Goal: Task Accomplishment & Management: Complete application form

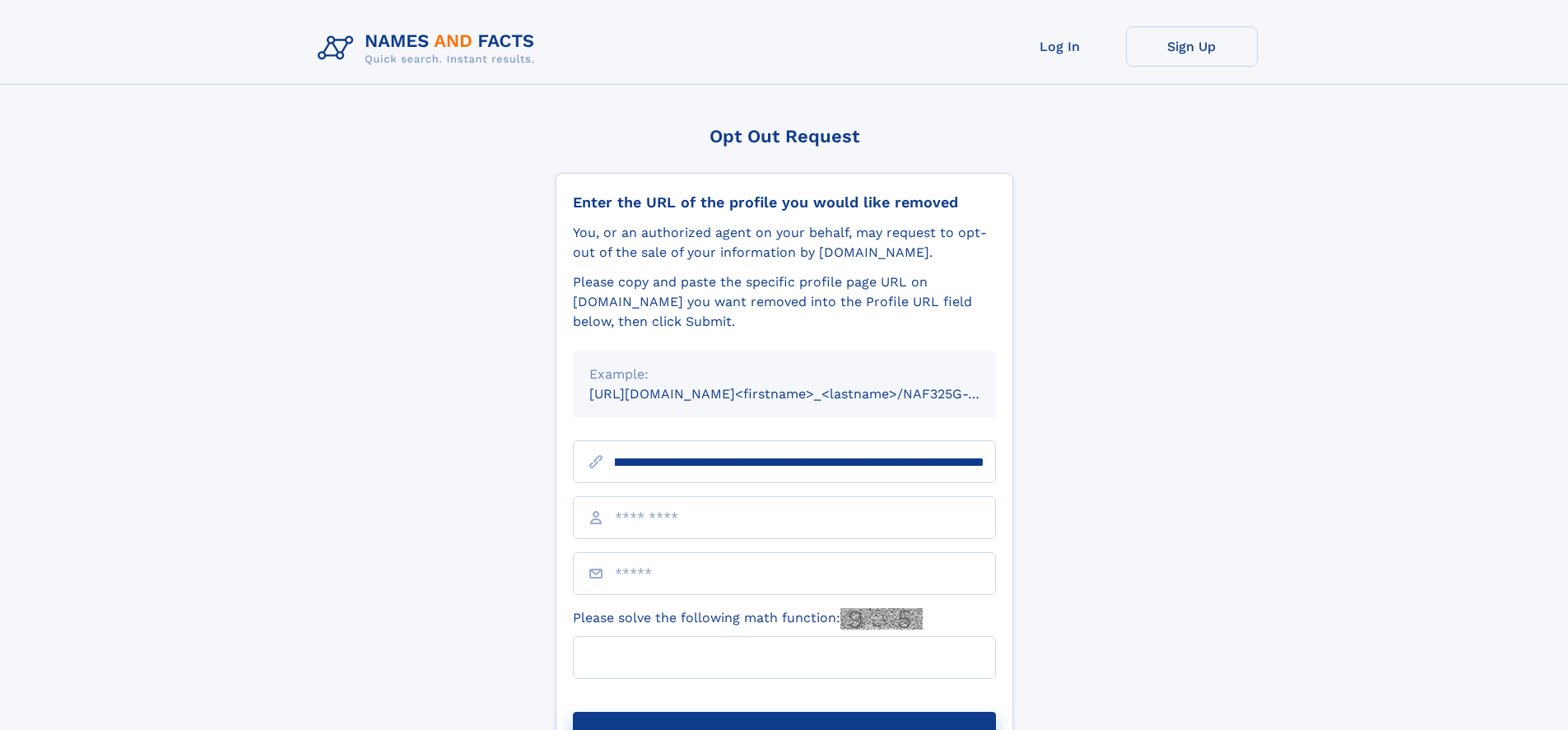
scroll to position [0, 208]
type input "**********"
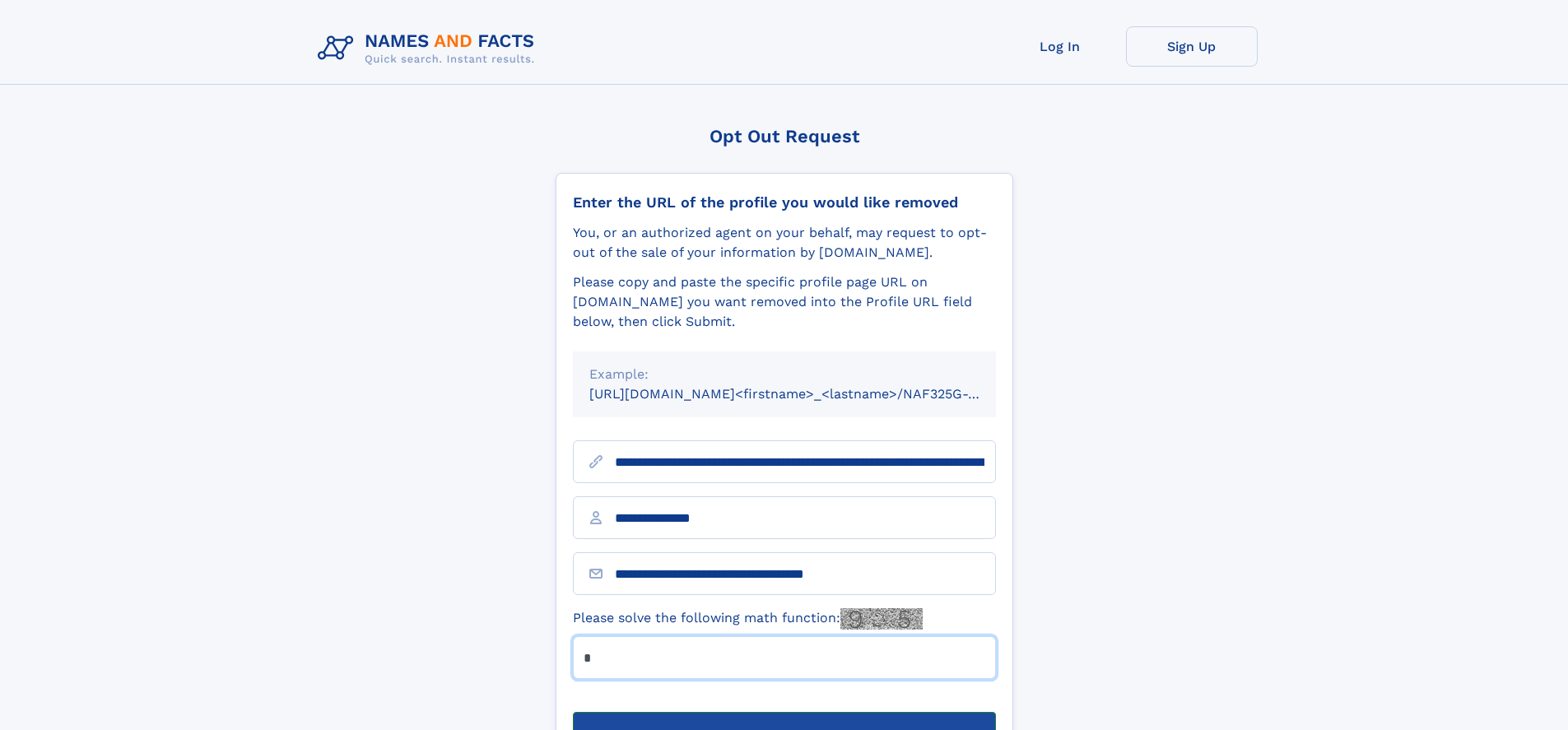
type input "*"
click at [784, 712] on button "Submit Opt Out Request" at bounding box center [784, 738] width 423 height 52
